Goal: Task Accomplishment & Management: Use online tool/utility

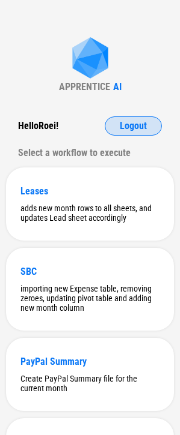
click at [121, 128] on span "Logout" at bounding box center [132, 126] width 27 height 10
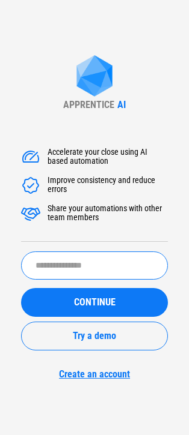
click at [38, 268] on input "text" at bounding box center [94, 266] width 146 height 28
type input "**********"
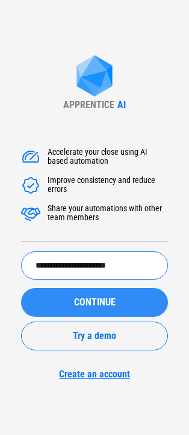
click at [76, 307] on span "CONTINUE" at bounding box center [94, 303] width 41 height 10
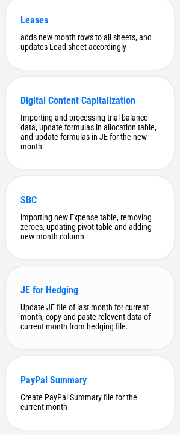
scroll to position [982, 0]
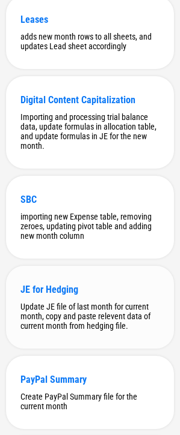
click at [78, 331] on div "Update JE file of last month for current month, copy and paste relevent data of…" at bounding box center [89, 316] width 139 height 29
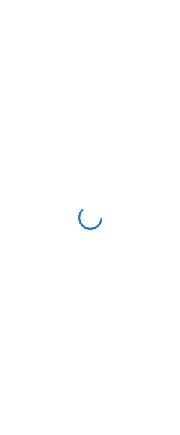
scroll to position [0, 0]
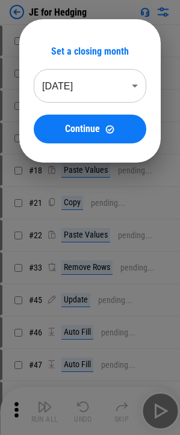
click at [114, 84] on body "JE for Hedging # 4 Import Sheet pending... # 6 Rename Sheet pending... # 14 Del…" at bounding box center [90, 217] width 180 height 435
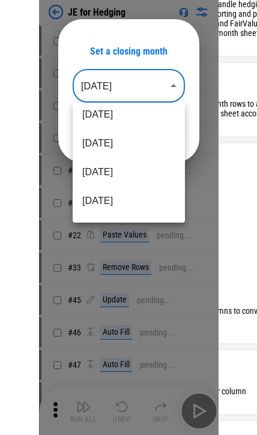
scroll to position [120, 0]
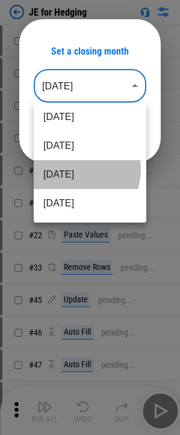
click at [73, 169] on li "[DATE]" at bounding box center [90, 174] width 112 height 29
type input "********"
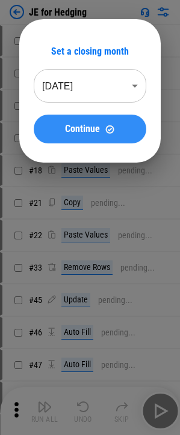
click at [112, 122] on button "Continue" at bounding box center [90, 129] width 112 height 29
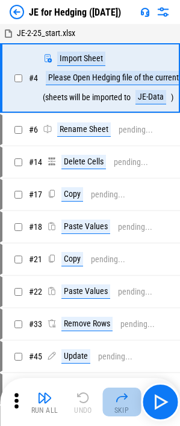
click at [127, 407] on div "Skip" at bounding box center [121, 410] width 15 height 7
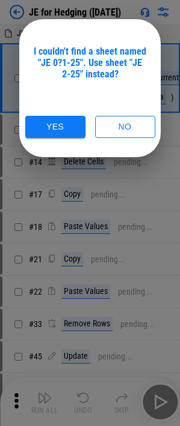
drag, startPoint x: 5, startPoint y: 184, endPoint x: -1, endPoint y: 184, distance: 6.6
click at [0, 184] on html "JE for Hedging ([DATE]) JE-2-25_start.xlsx # 4 Import Sheet Please Open Hedging…" at bounding box center [90, 213] width 180 height 426
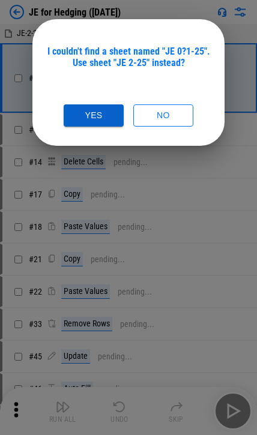
click at [67, 118] on button "Yes" at bounding box center [94, 115] width 60 height 22
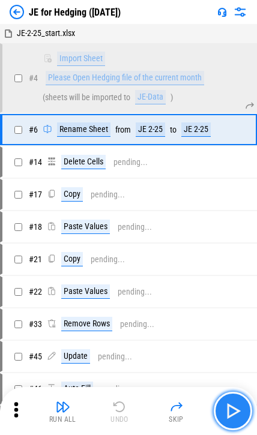
click at [188, 412] on img "button" at bounding box center [232, 411] width 19 height 19
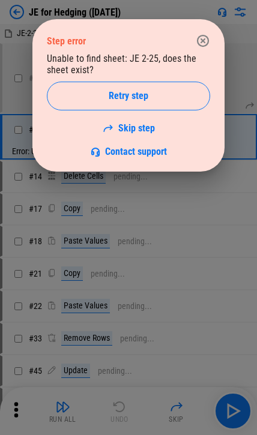
click at [188, 44] on icon "button" at bounding box center [203, 41] width 12 height 12
